Goal: Download file/media

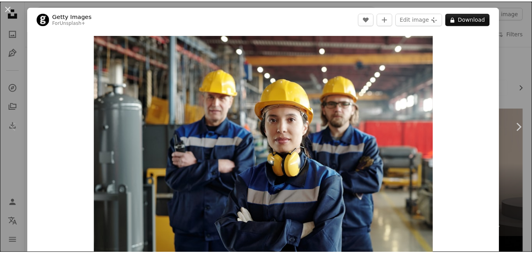
scroll to position [73, 0]
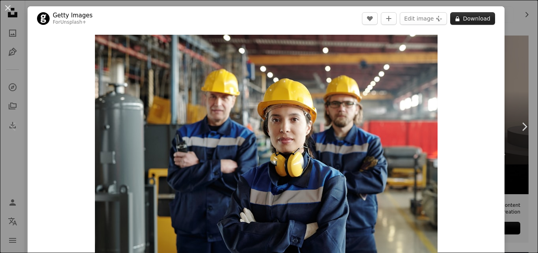
click at [480, 17] on button "A lock Download" at bounding box center [472, 18] width 45 height 13
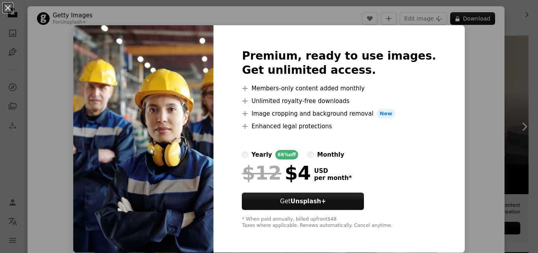
click at [497, 37] on div "An X shape Premium, ready to use images. Get unlimited access. A plus sign Memb…" at bounding box center [269, 126] width 538 height 253
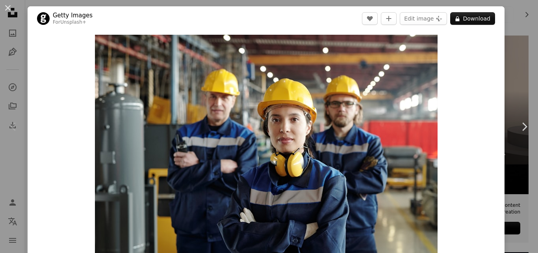
click at [501, 38] on div "An X shape Chevron left Chevron right Getty Images For Unsplash+ A heart A plus…" at bounding box center [269, 126] width 538 height 253
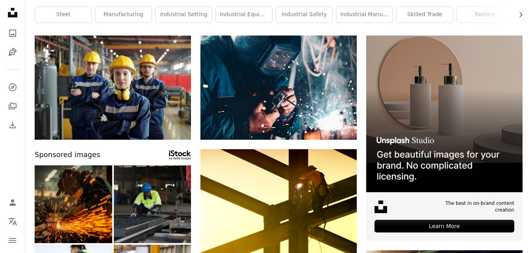
scroll to position [293, 0]
